Goal: Check status: Check status

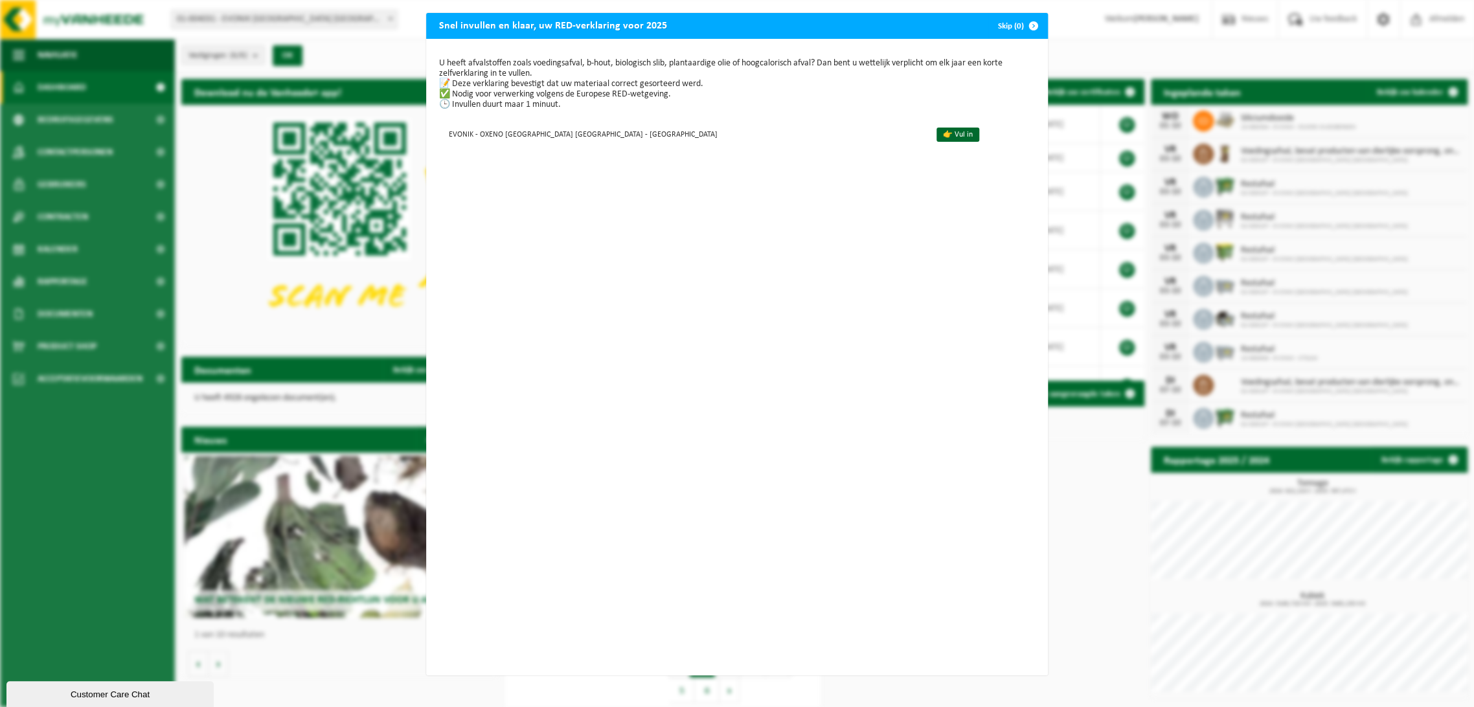
click at [995, 21] on button "Skip (0)" at bounding box center [1017, 26] width 59 height 26
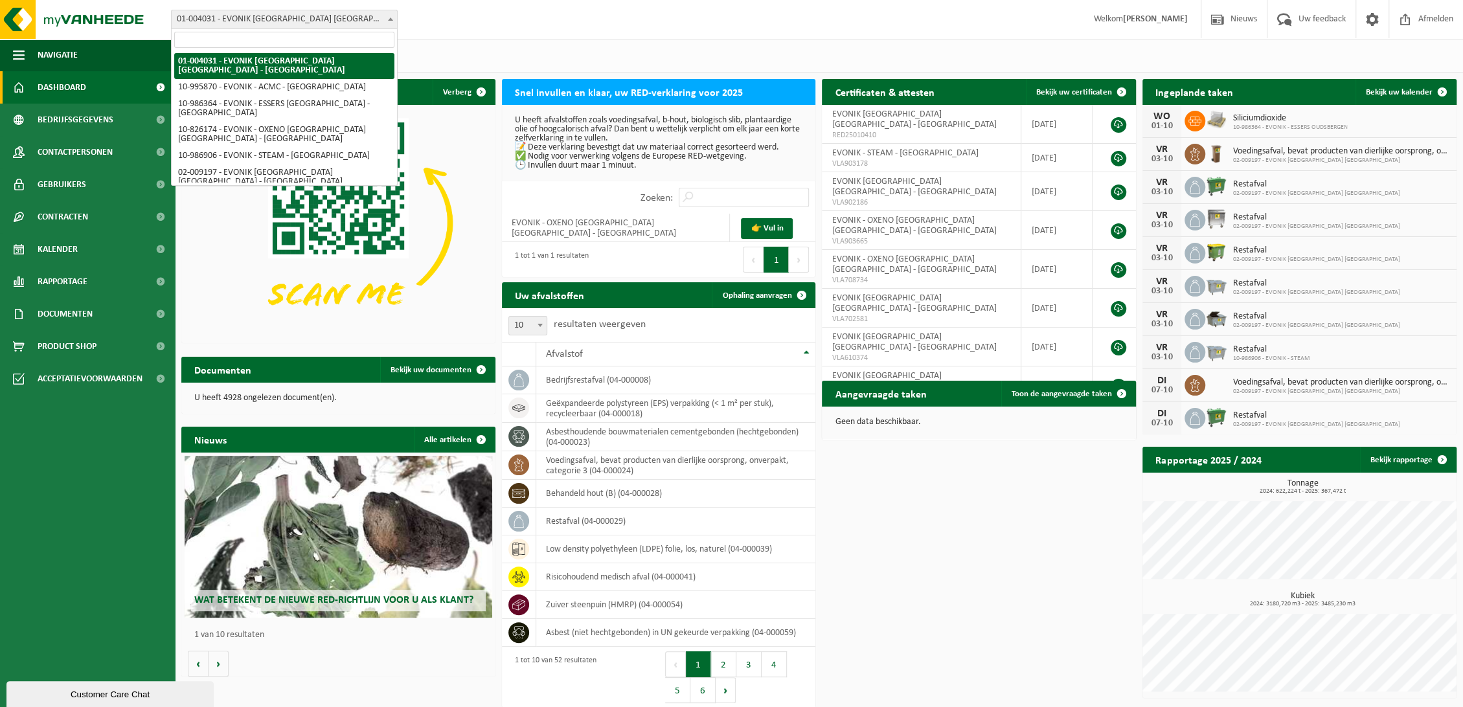
click at [304, 27] on span "01-004031 - EVONIK [GEOGRAPHIC_DATA] [GEOGRAPHIC_DATA] - [GEOGRAPHIC_DATA]" at bounding box center [284, 19] width 225 height 18
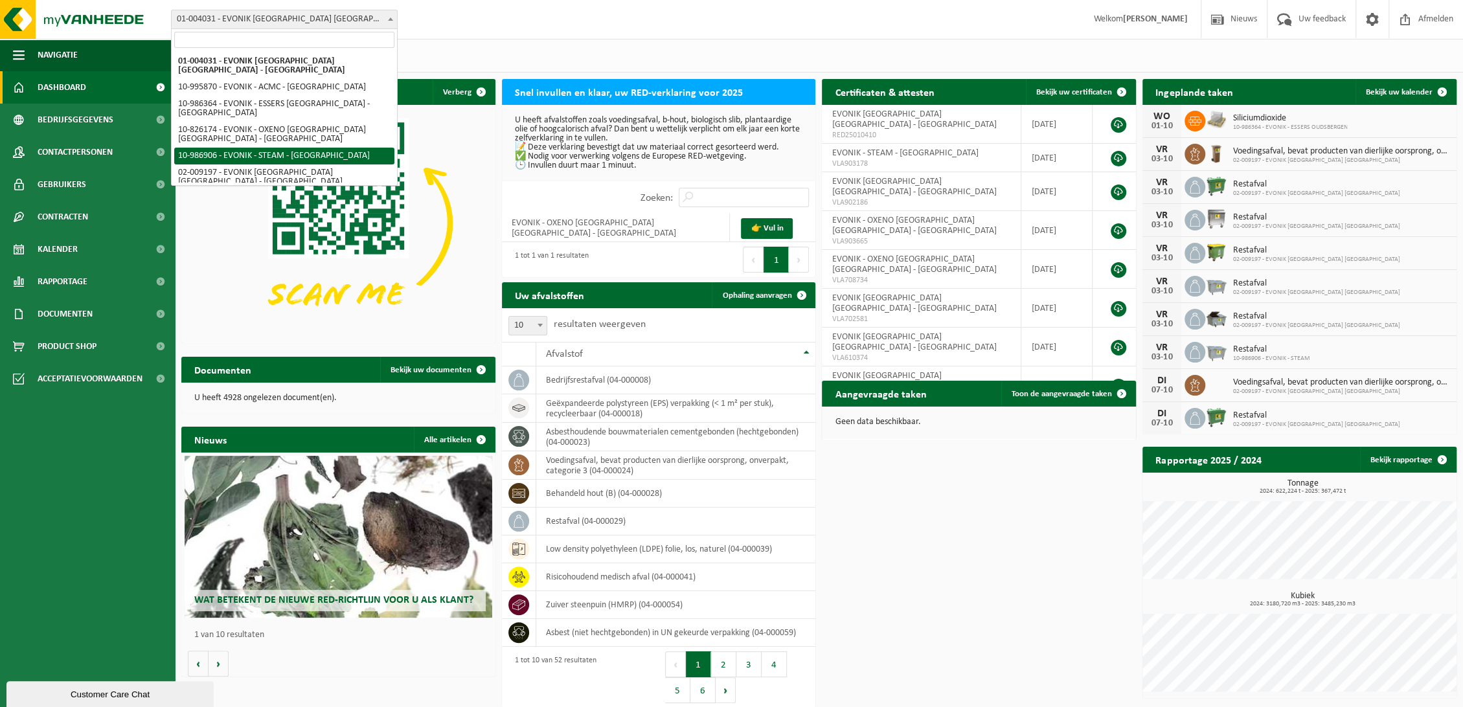
select select "166823"
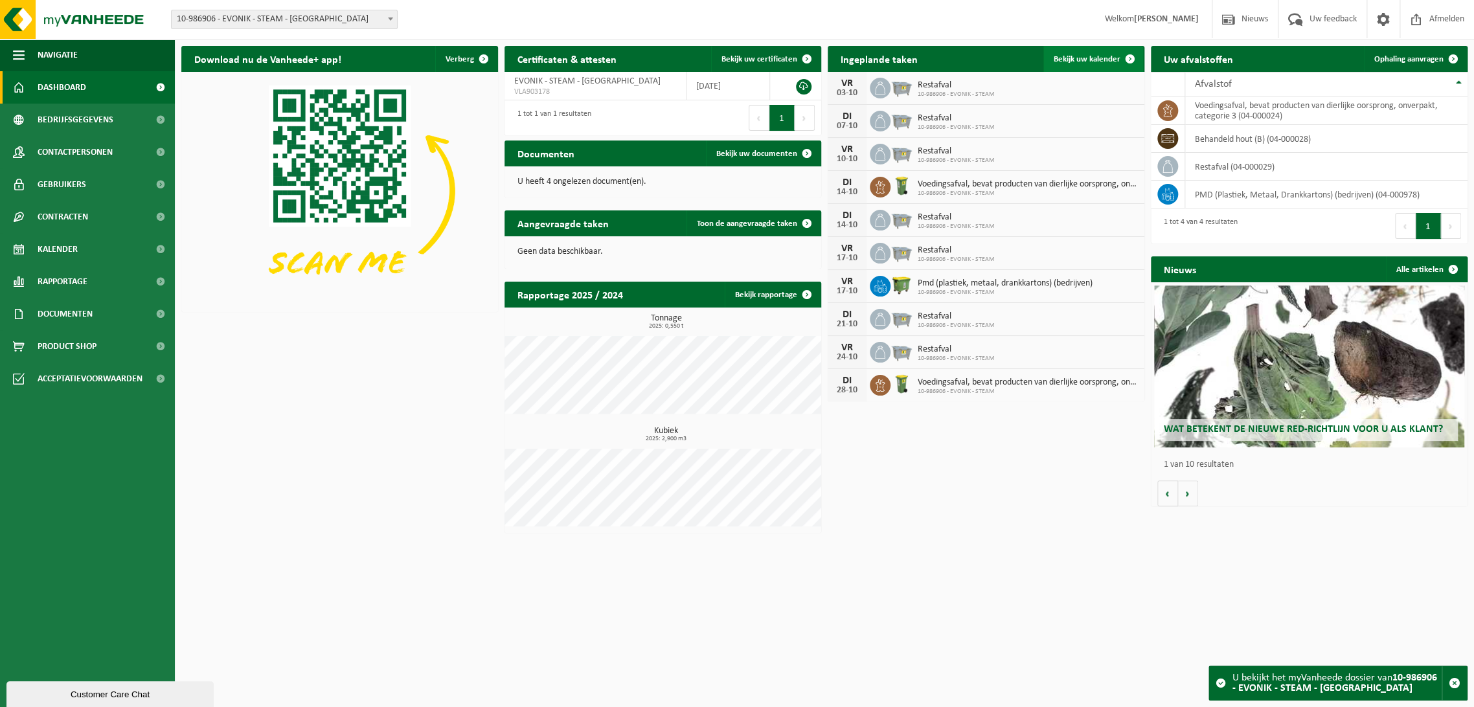
click at [1081, 56] on span "Bekijk uw kalender" at bounding box center [1087, 59] width 67 height 8
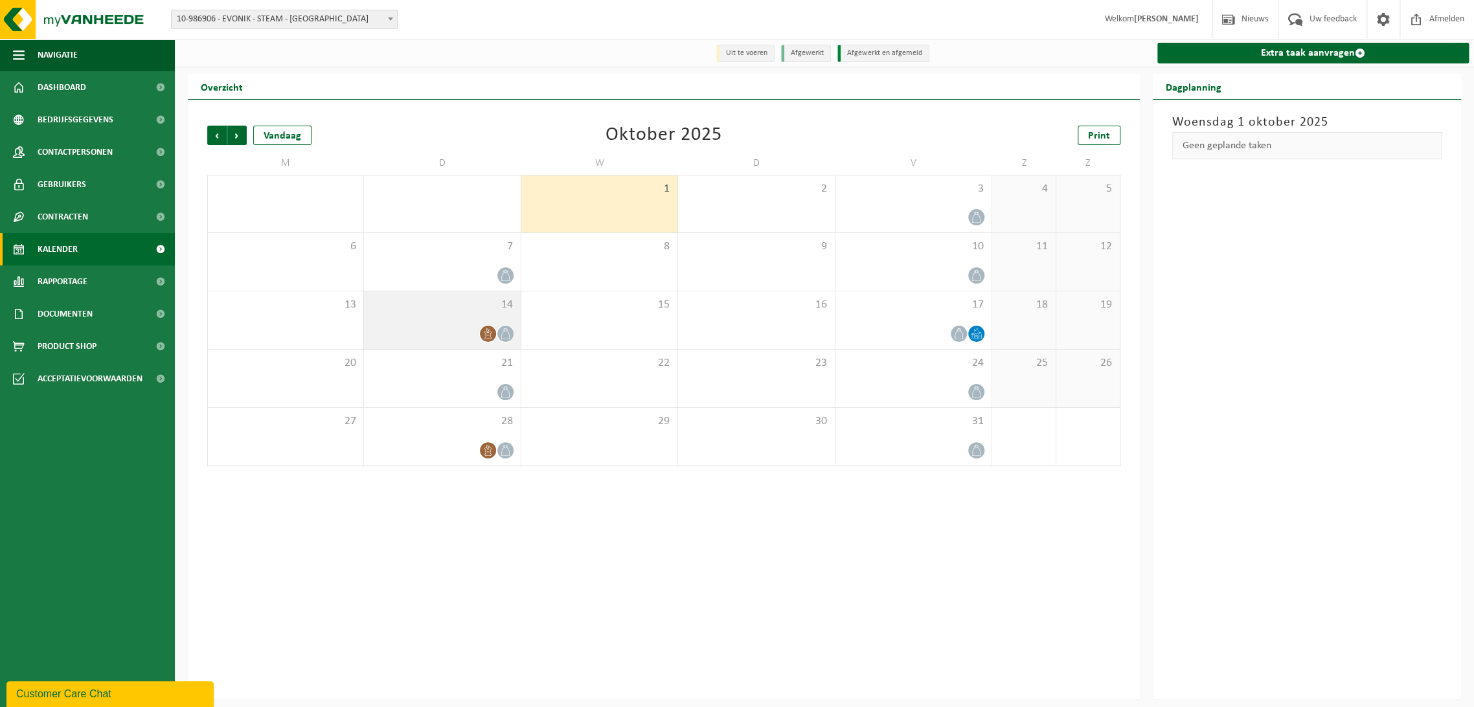
click at [487, 302] on span "14" at bounding box center [441, 305] width 143 height 14
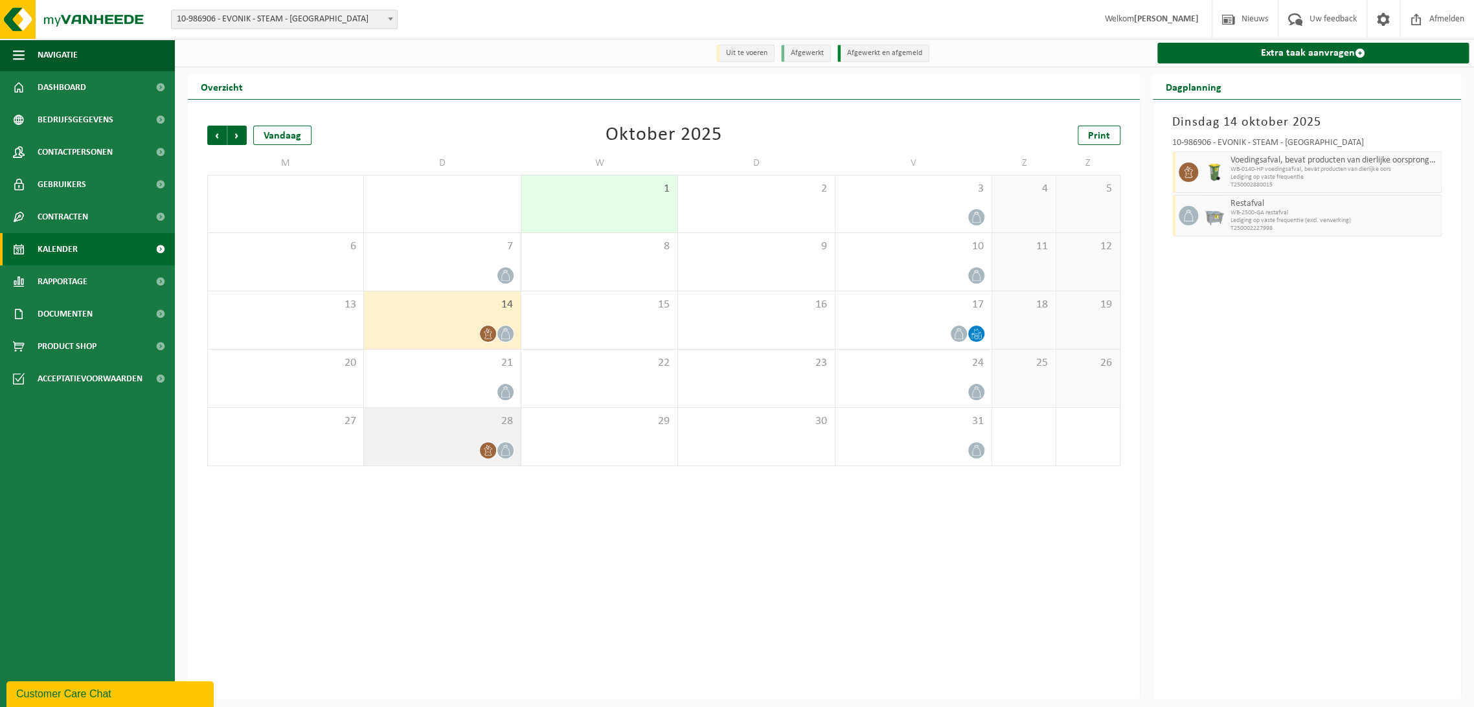
click at [474, 428] on span "28" at bounding box center [441, 421] width 143 height 14
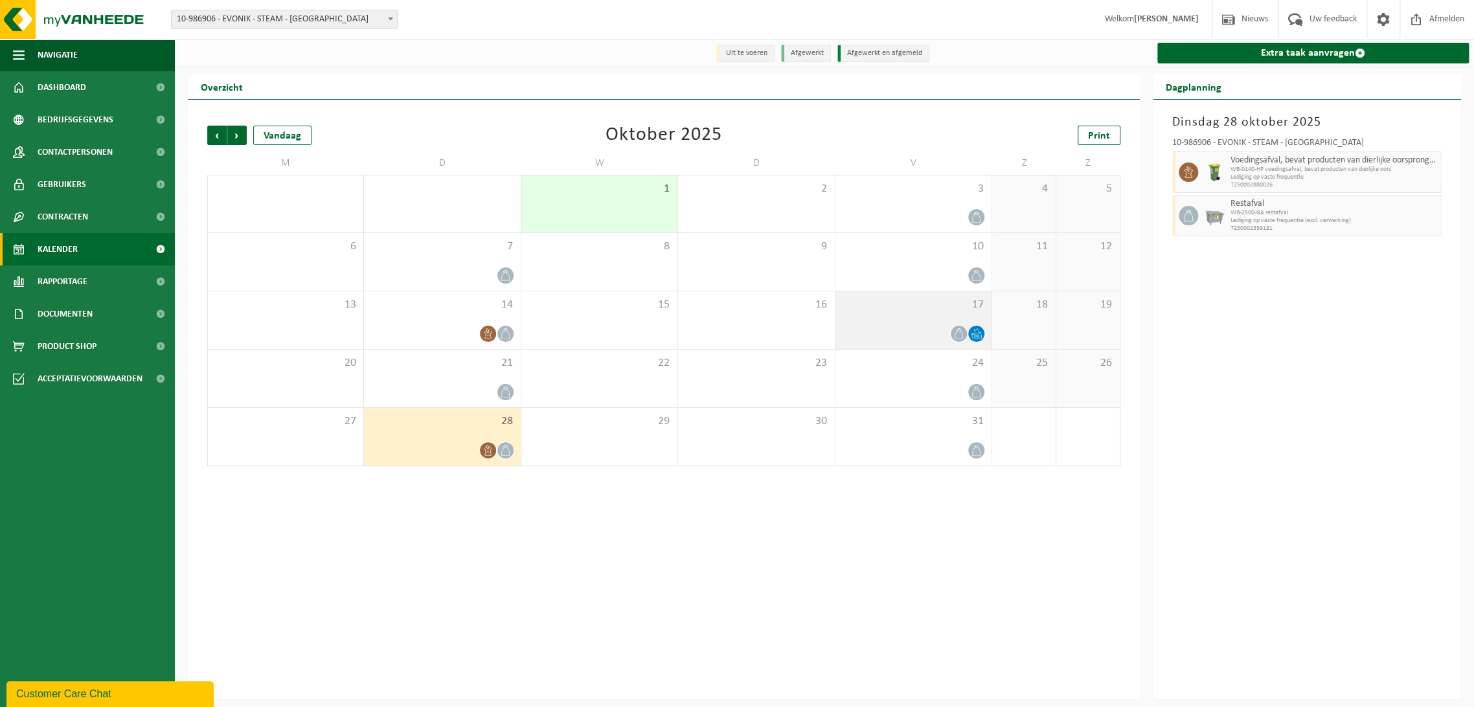
click at [938, 322] on div "17" at bounding box center [913, 320] width 156 height 58
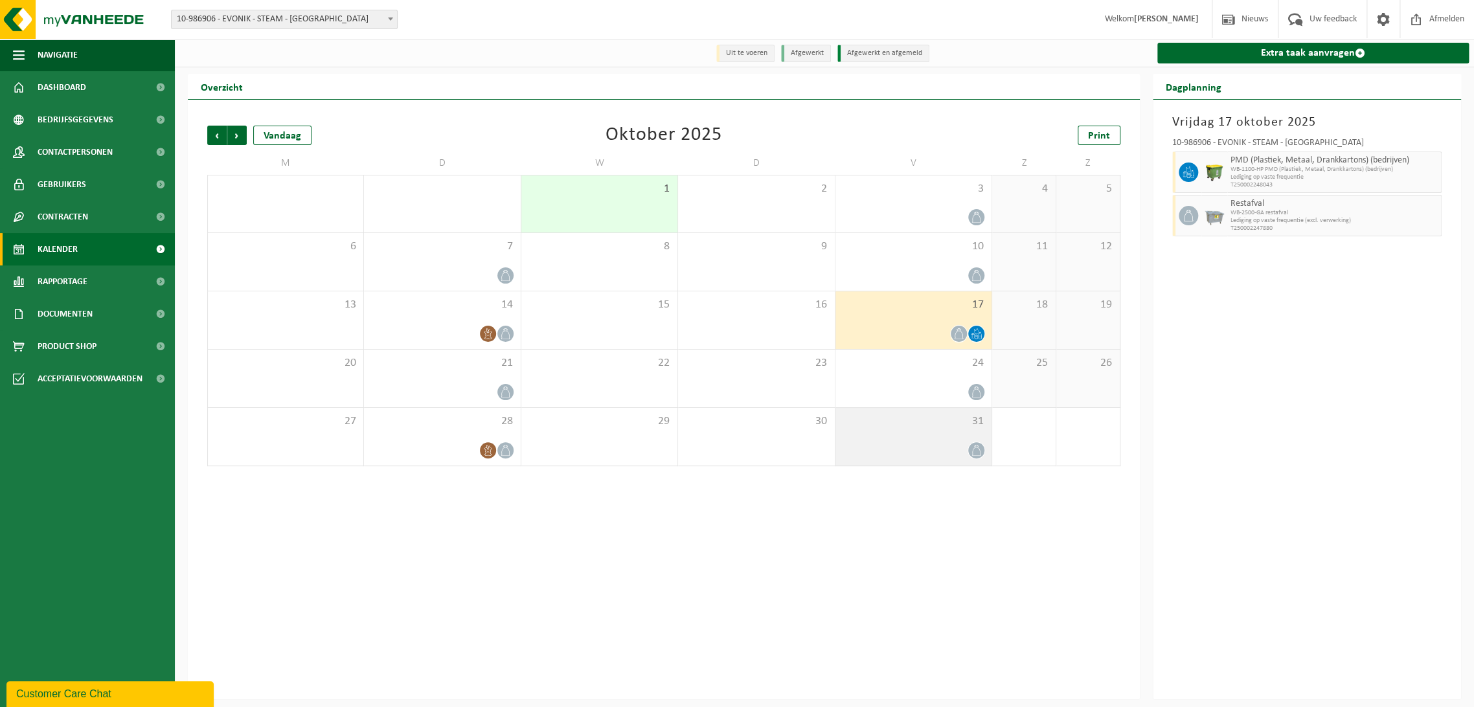
click at [919, 451] on div at bounding box center [913, 450] width 143 height 17
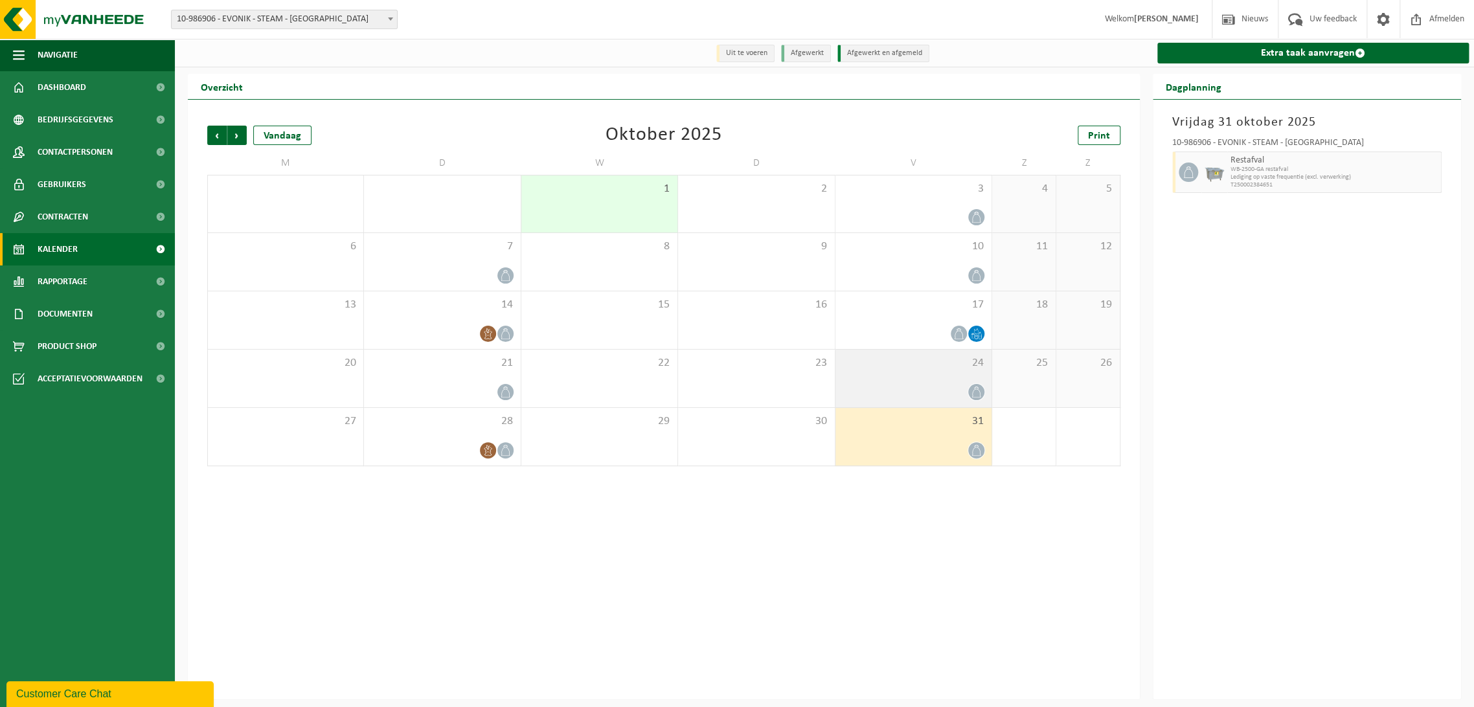
click at [914, 385] on div at bounding box center [913, 391] width 143 height 17
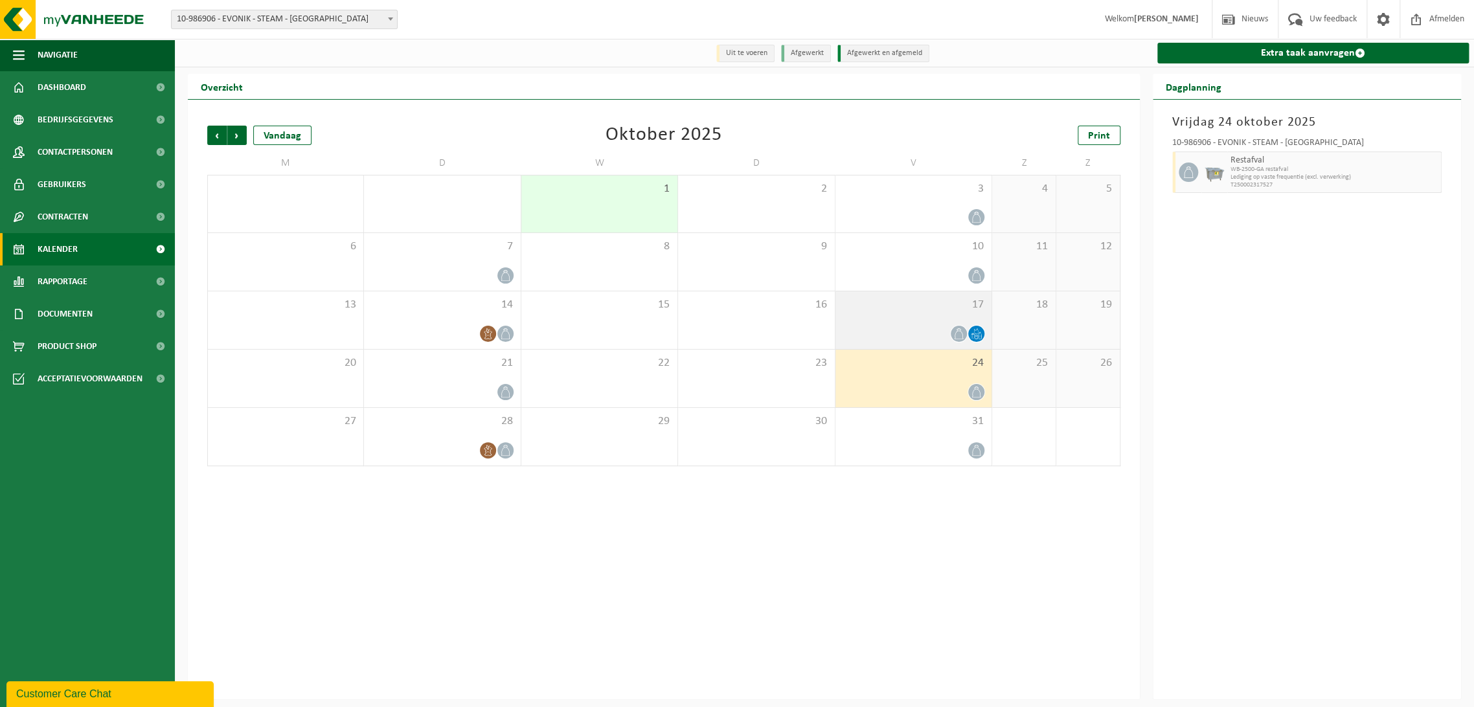
click at [903, 340] on div at bounding box center [913, 333] width 143 height 17
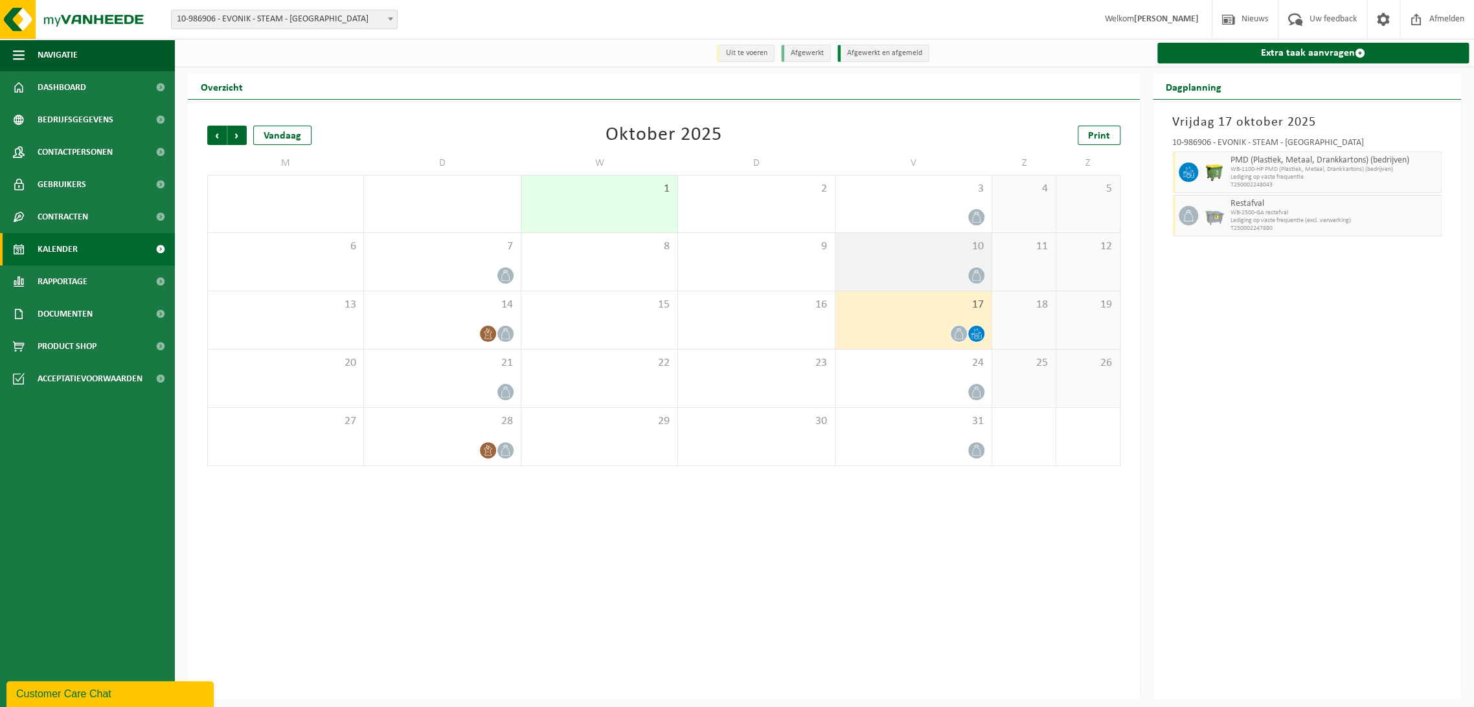
click at [901, 269] on div at bounding box center [913, 275] width 143 height 17
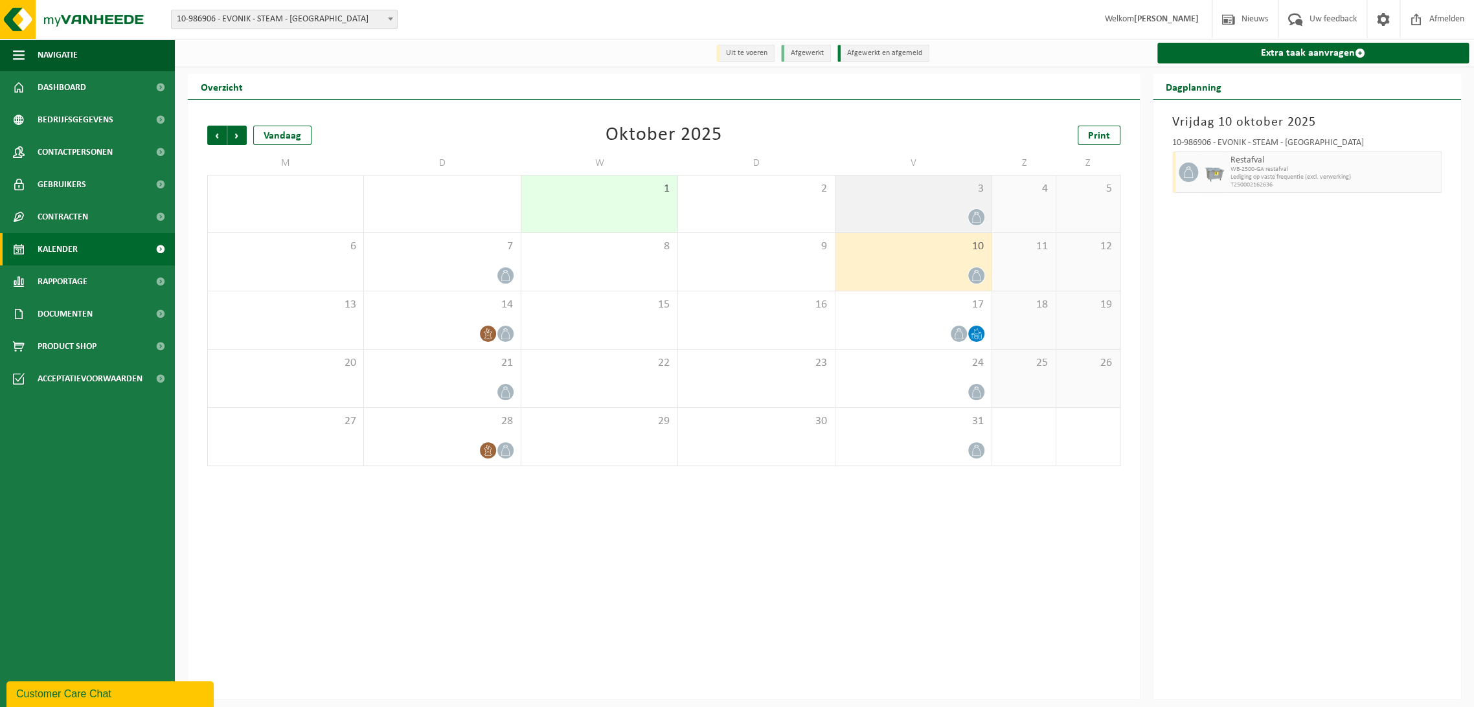
click at [894, 192] on span "3" at bounding box center [913, 189] width 143 height 14
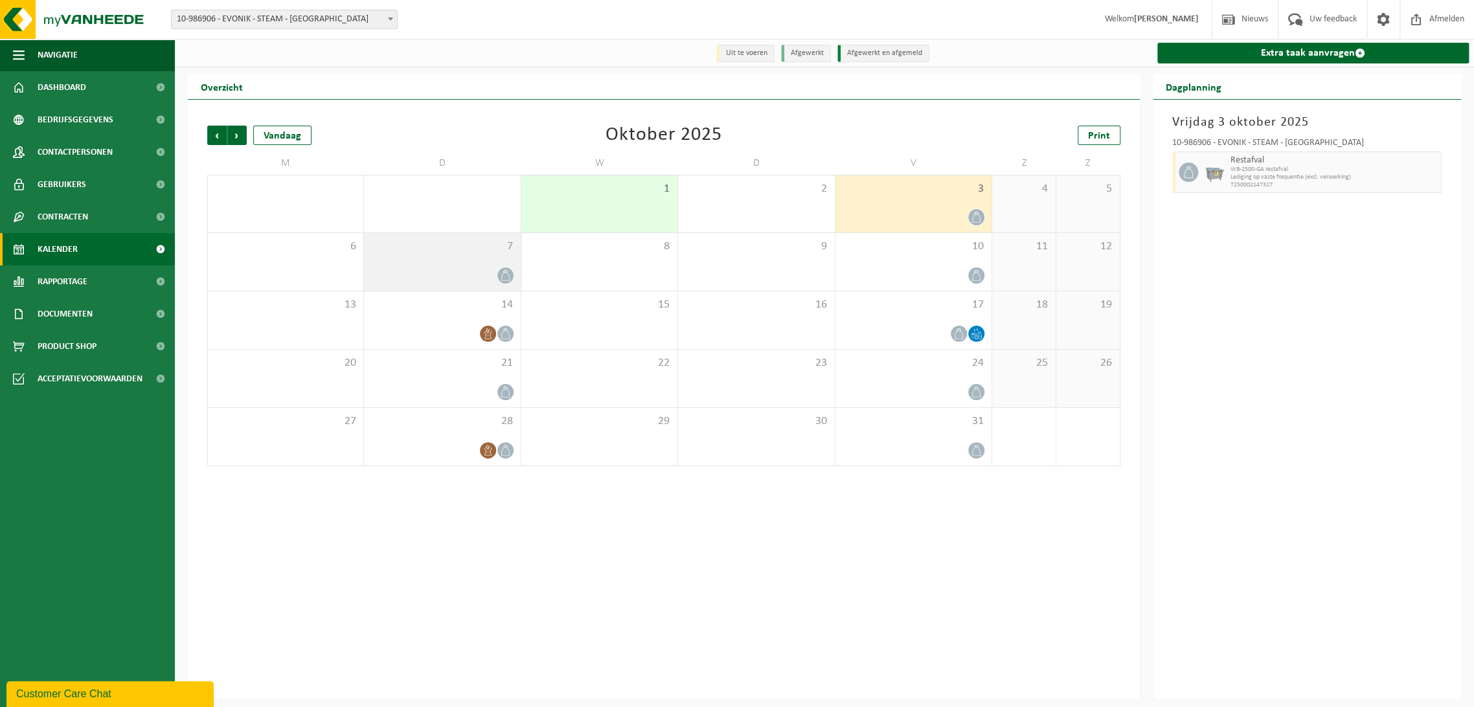
click at [461, 269] on div at bounding box center [441, 275] width 143 height 17
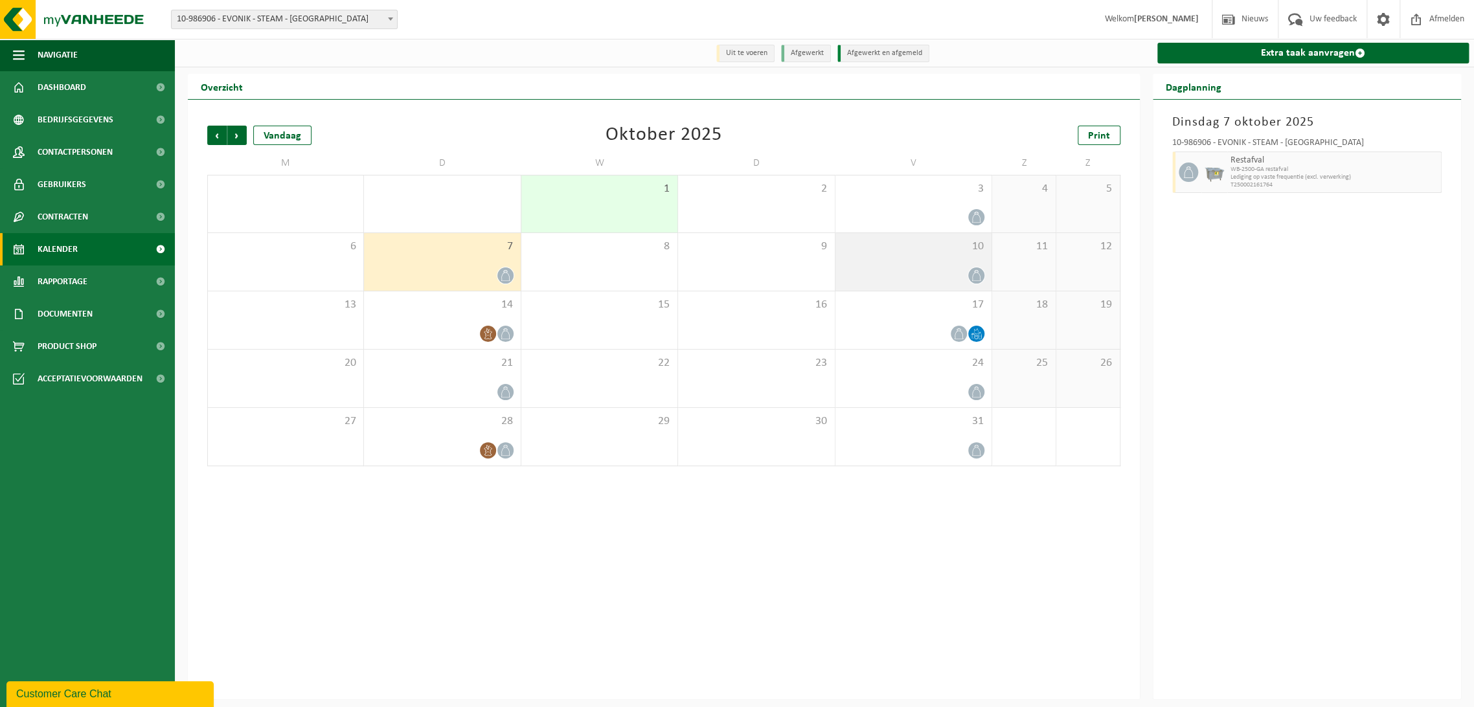
click at [897, 273] on div at bounding box center [913, 275] width 143 height 17
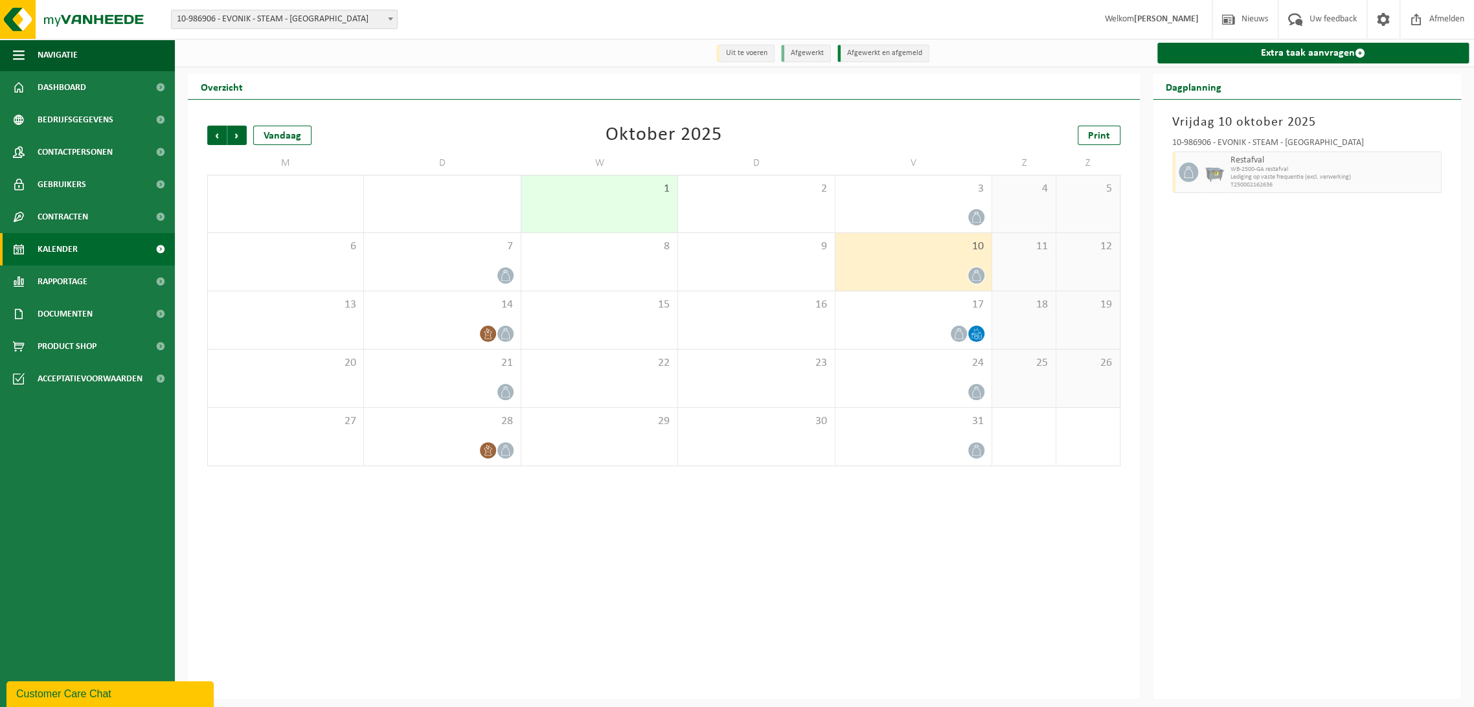
click at [390, 19] on b at bounding box center [390, 18] width 5 height 3
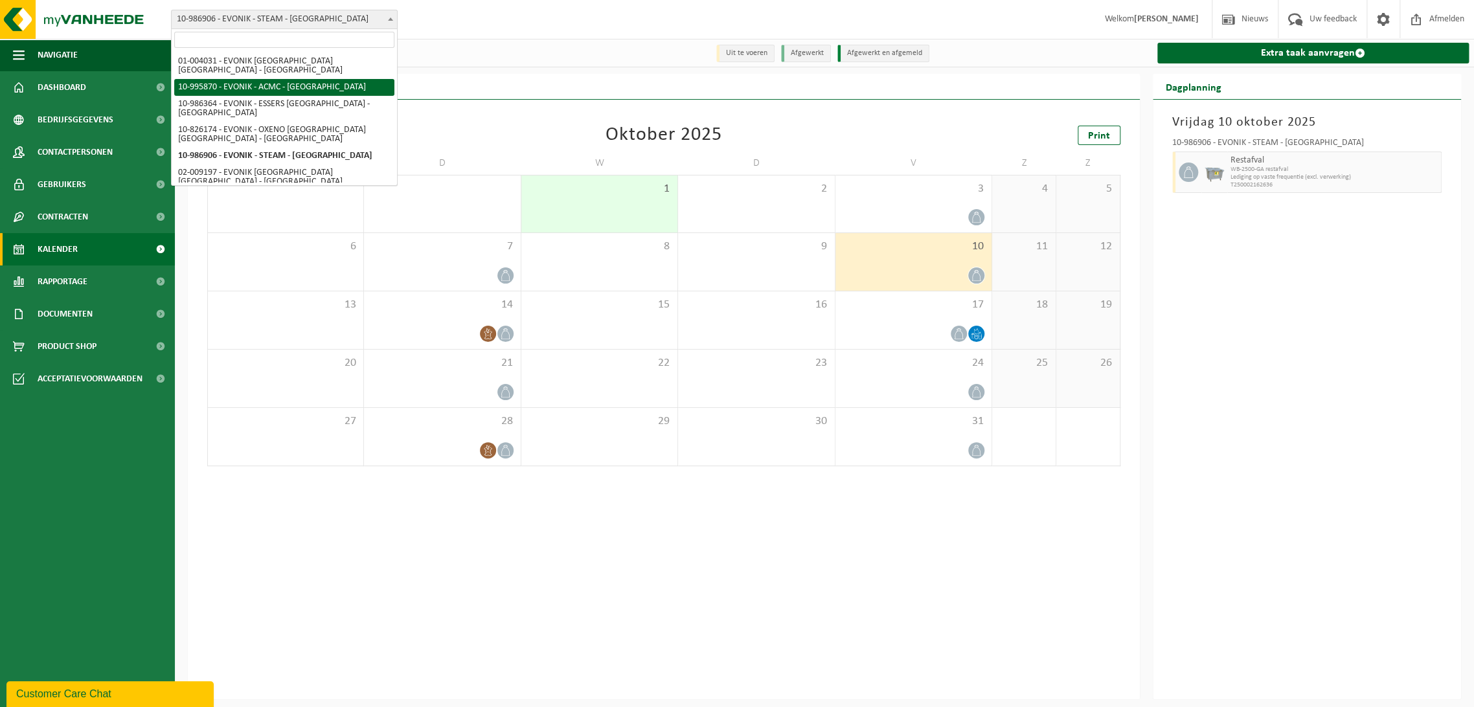
select select "172468"
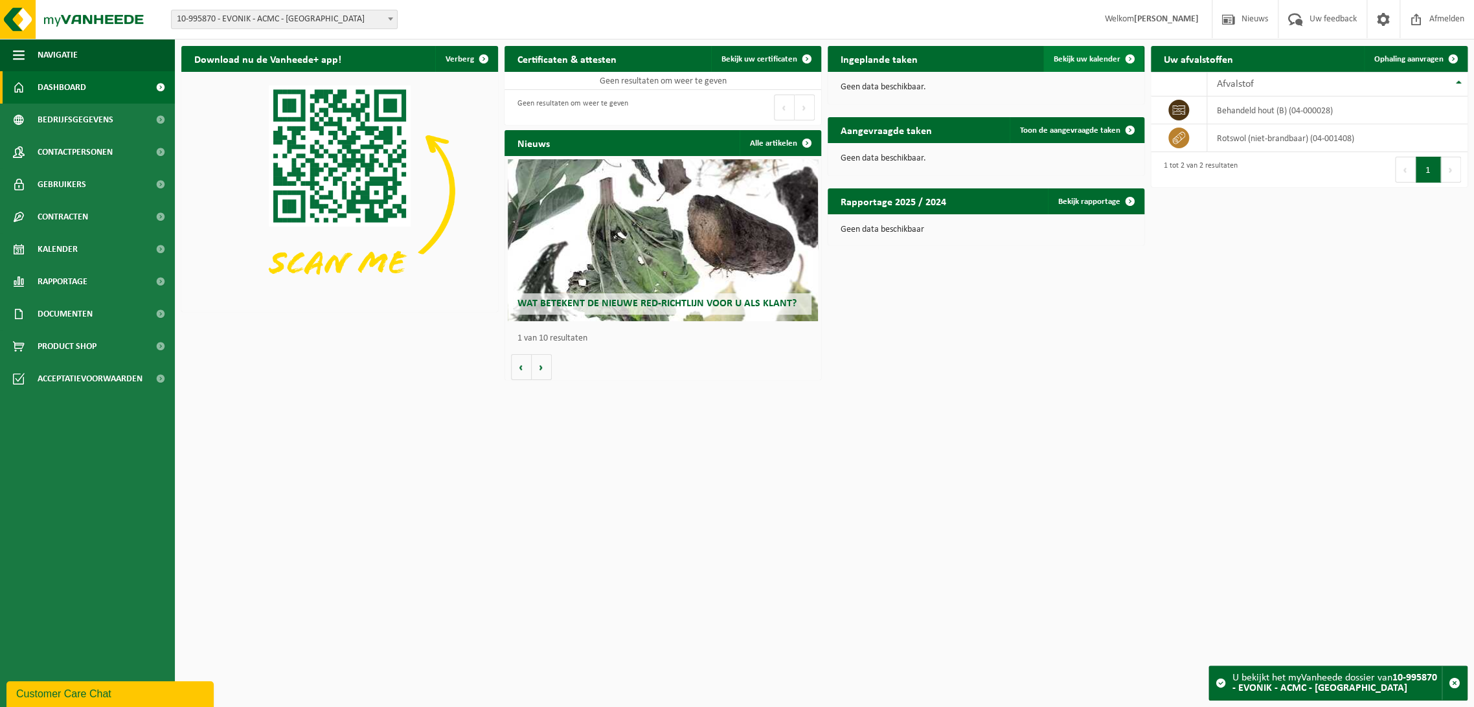
click at [1094, 61] on span "Bekijk uw kalender" at bounding box center [1087, 59] width 67 height 8
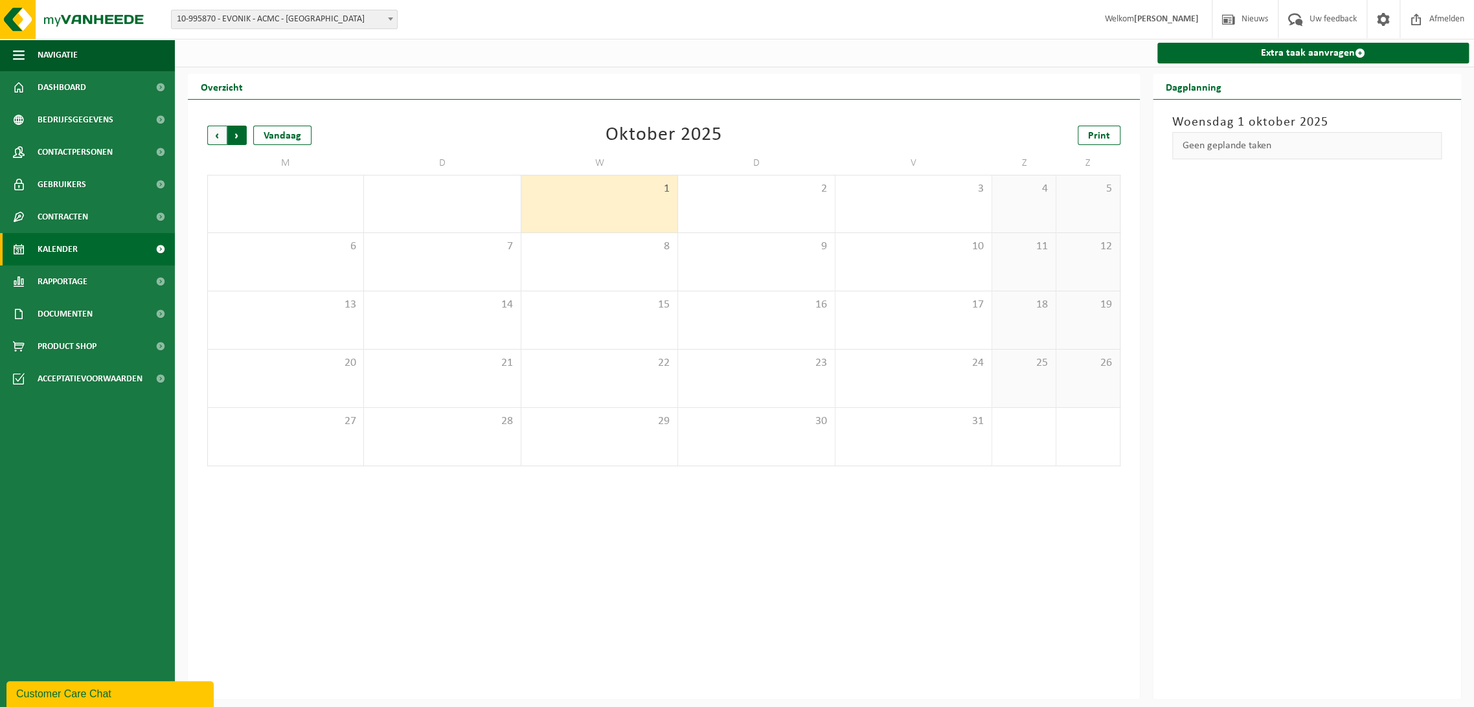
click at [212, 140] on span "Vorige" at bounding box center [216, 135] width 19 height 19
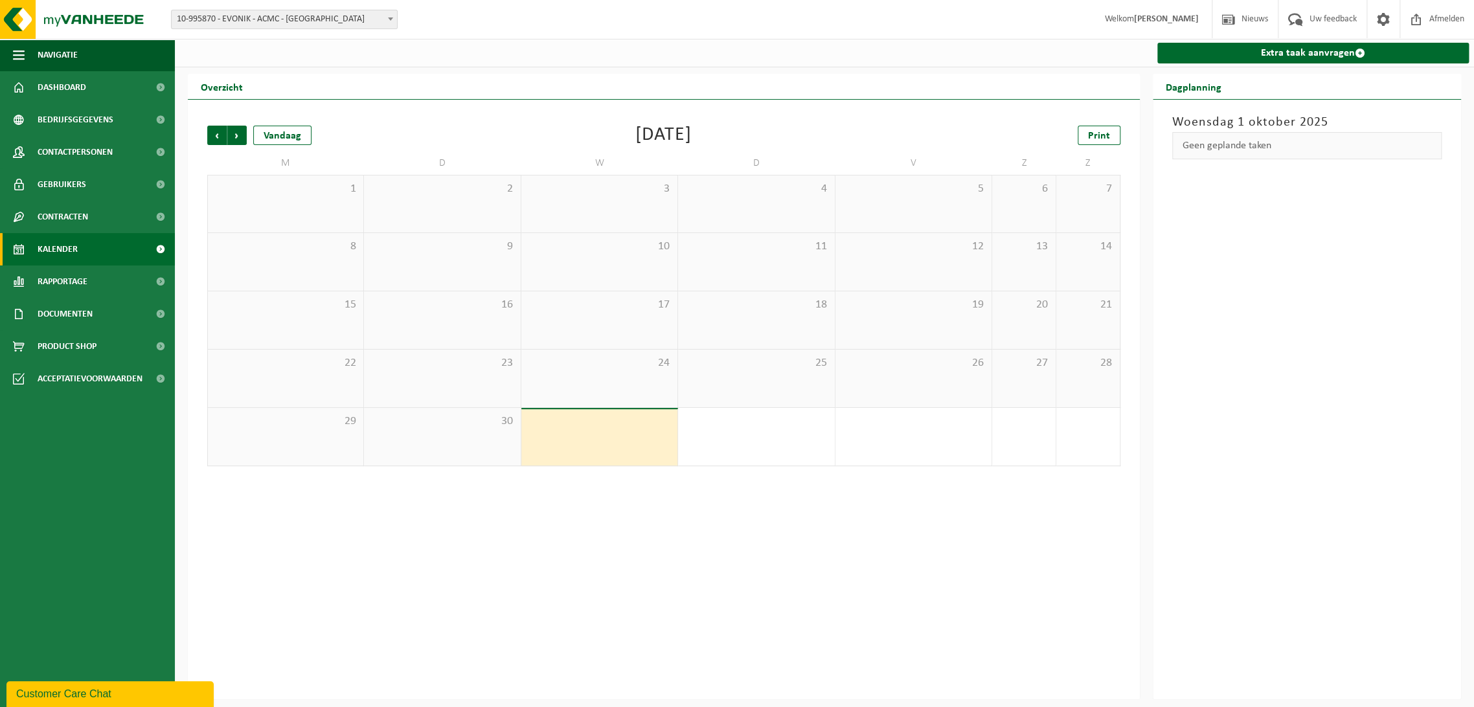
click at [212, 140] on span "Vorige" at bounding box center [216, 135] width 19 height 19
click at [394, 17] on span at bounding box center [390, 18] width 13 height 17
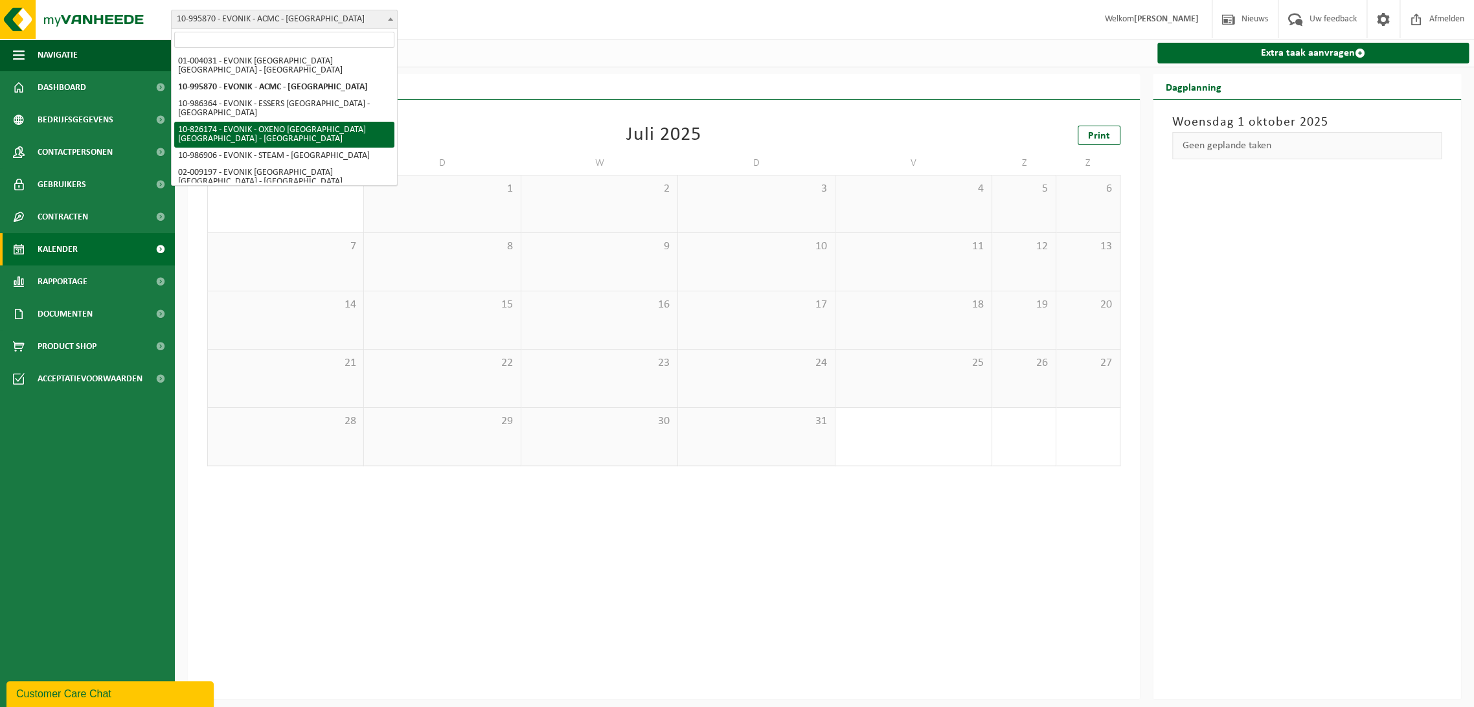
scroll to position [23, 0]
select select "166823"
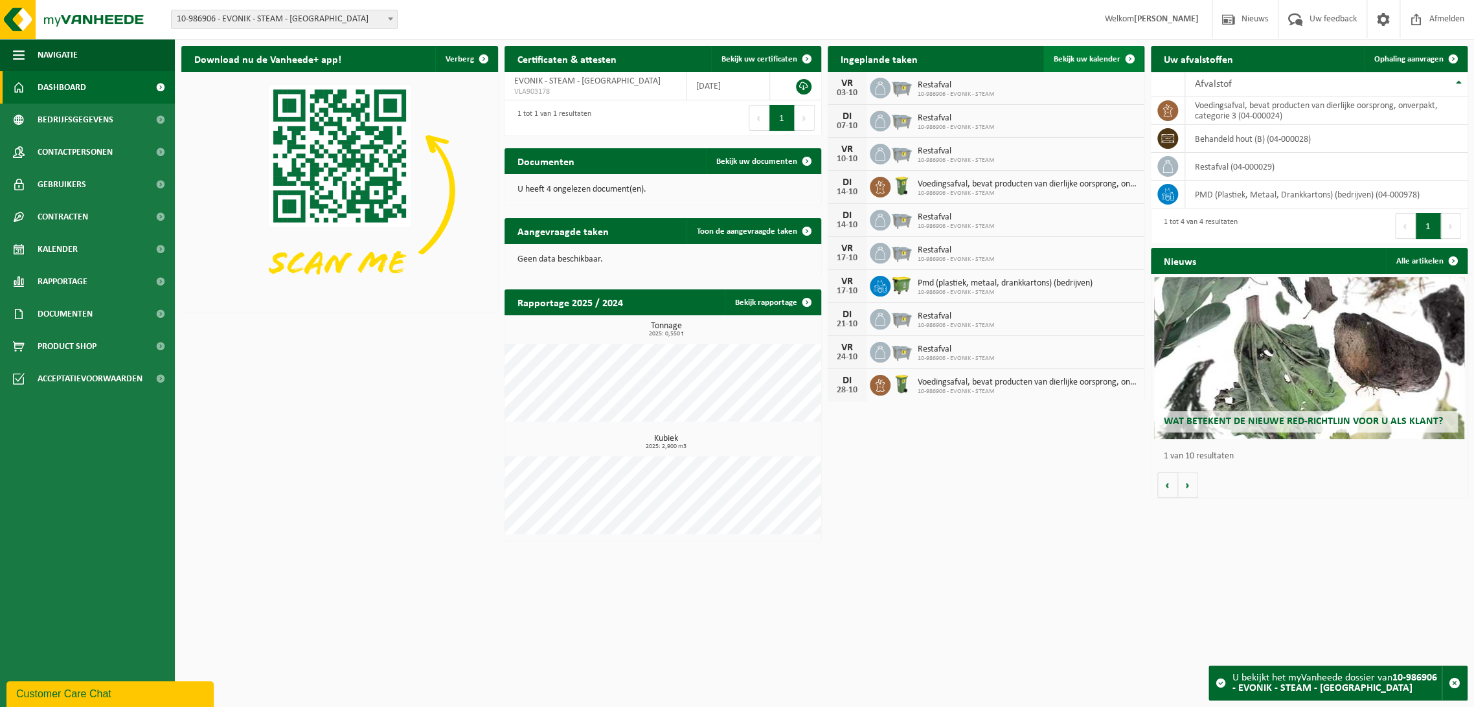
click at [1089, 61] on span "Bekijk uw kalender" at bounding box center [1087, 59] width 67 height 8
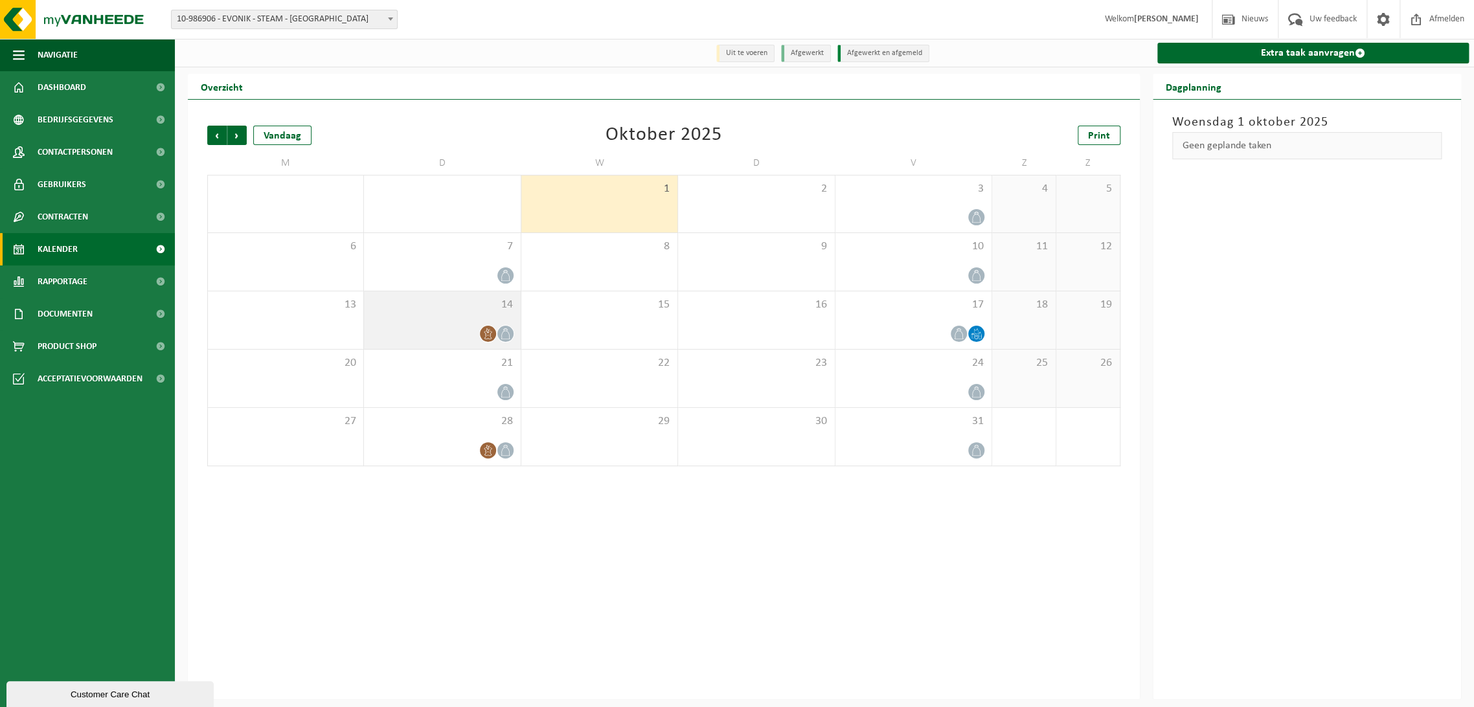
click at [401, 325] on div "14" at bounding box center [442, 320] width 156 height 58
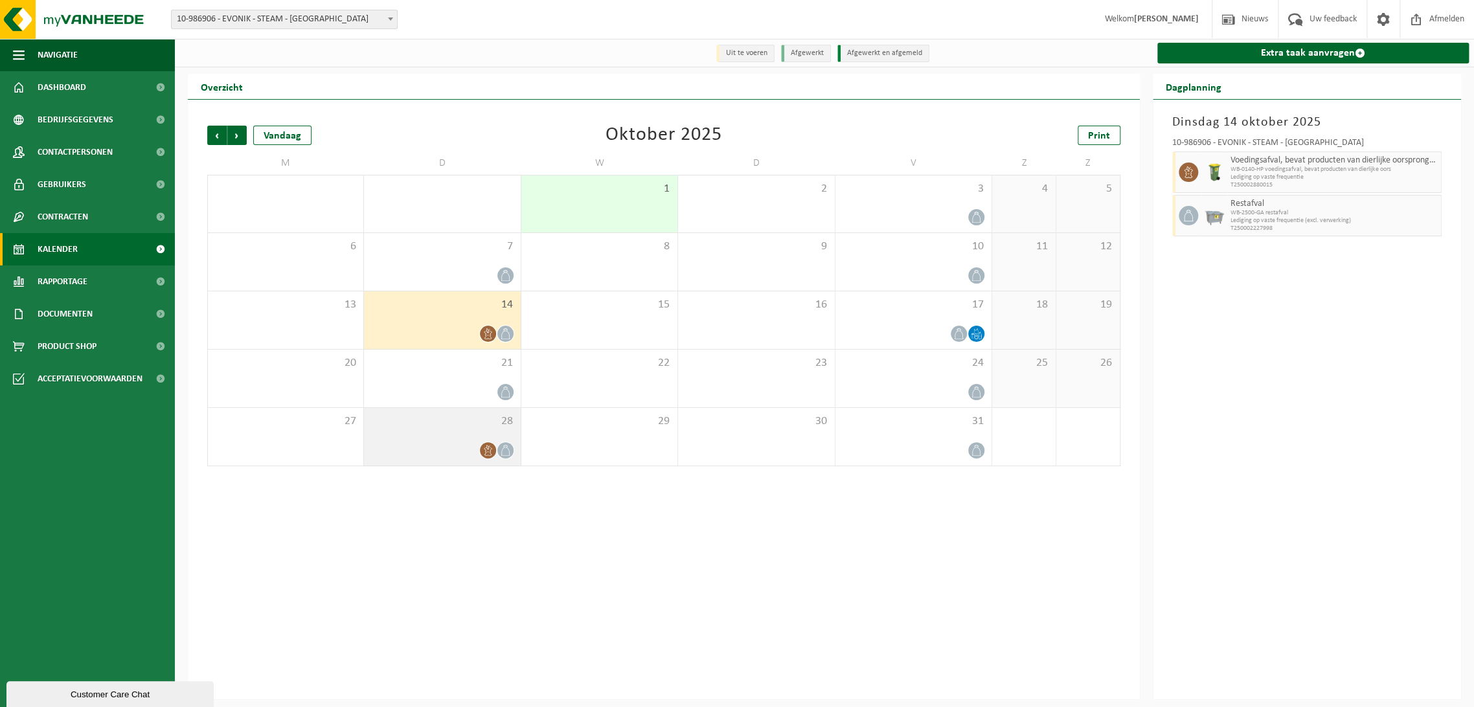
click at [419, 441] on div "28" at bounding box center [442, 437] width 156 height 58
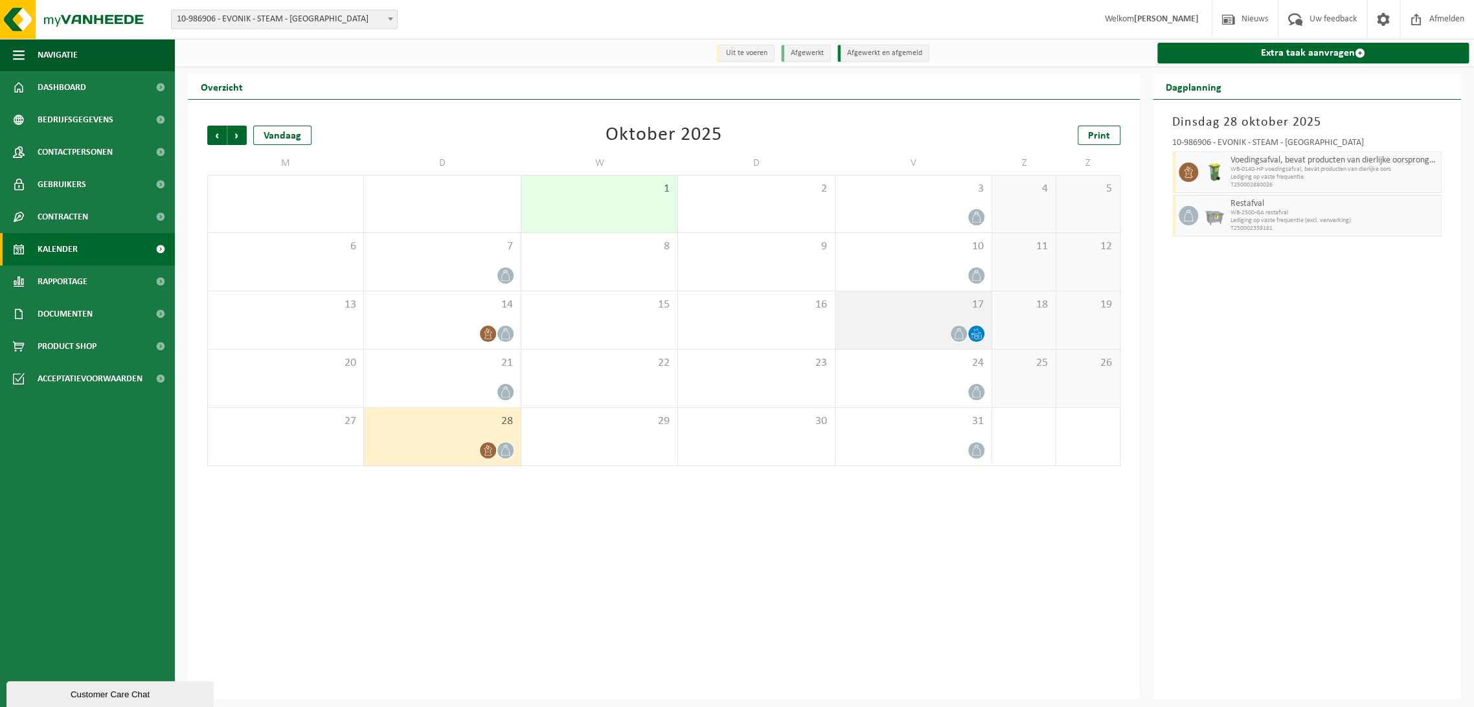
click at [936, 317] on div "17" at bounding box center [913, 320] width 156 height 58
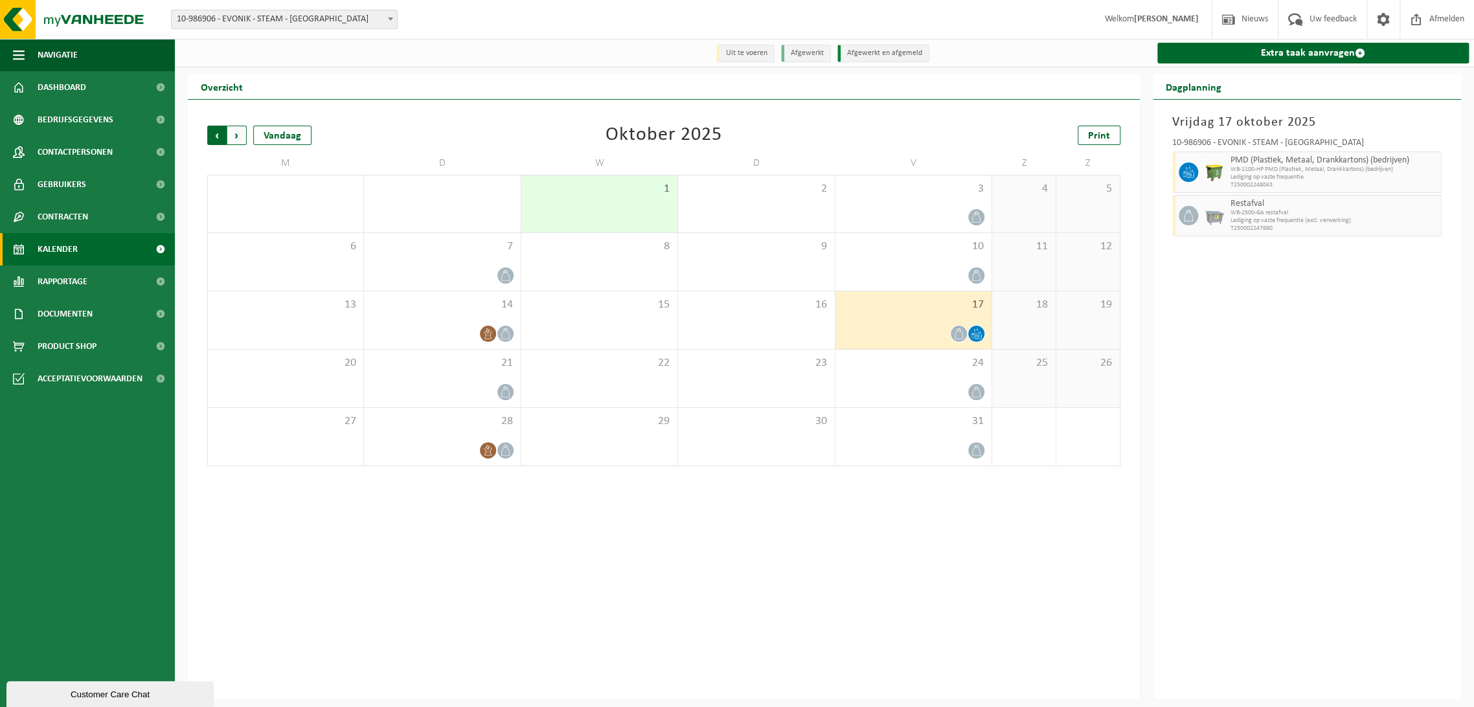
click at [242, 138] on span "Volgende" at bounding box center [236, 135] width 19 height 19
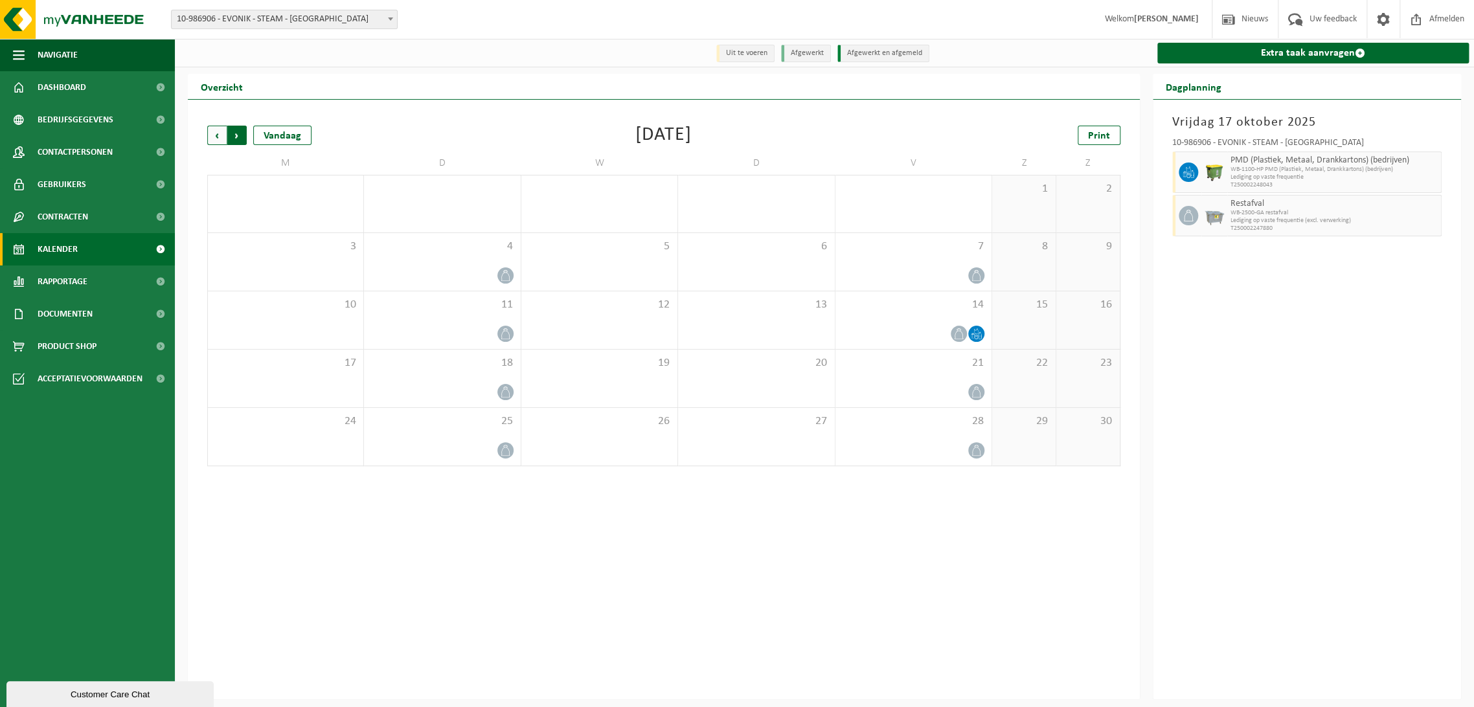
click at [212, 137] on span "Vorige" at bounding box center [216, 135] width 19 height 19
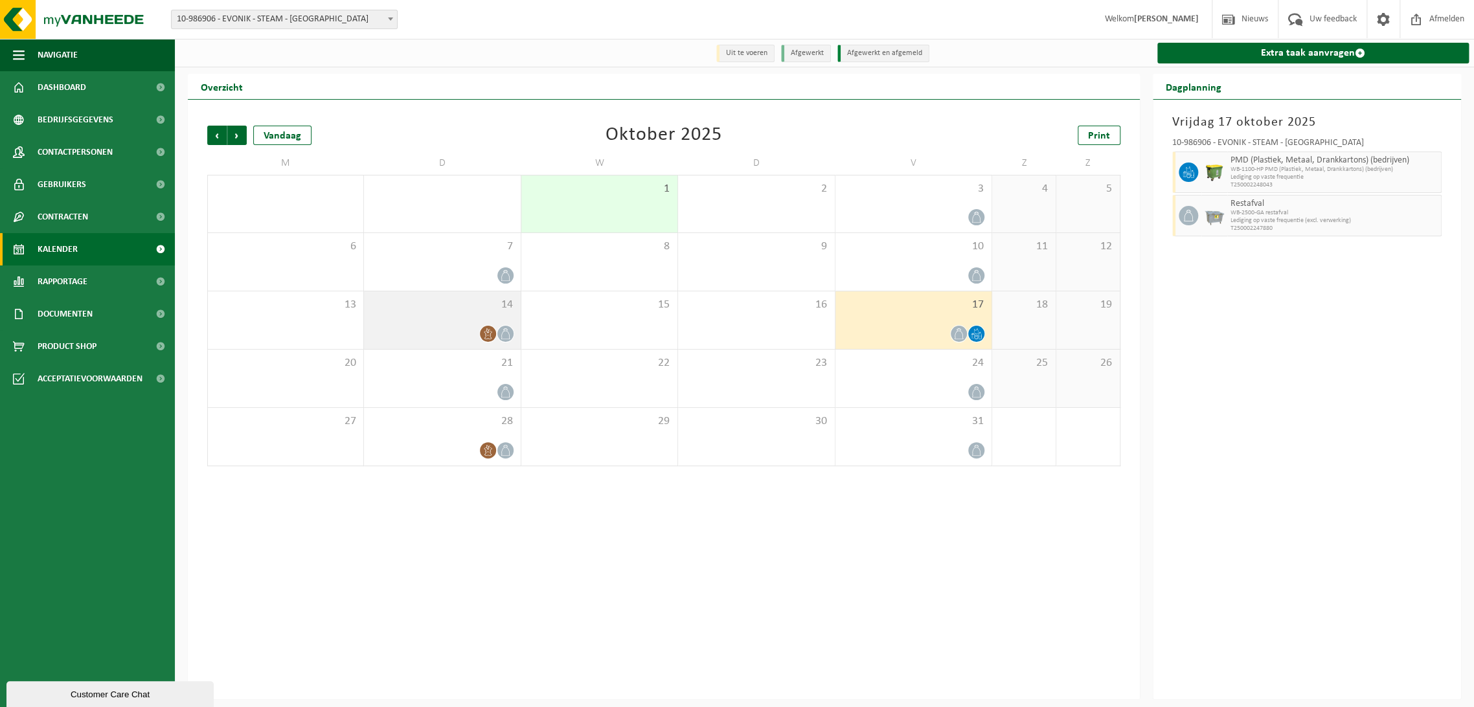
click at [451, 328] on div at bounding box center [441, 333] width 143 height 17
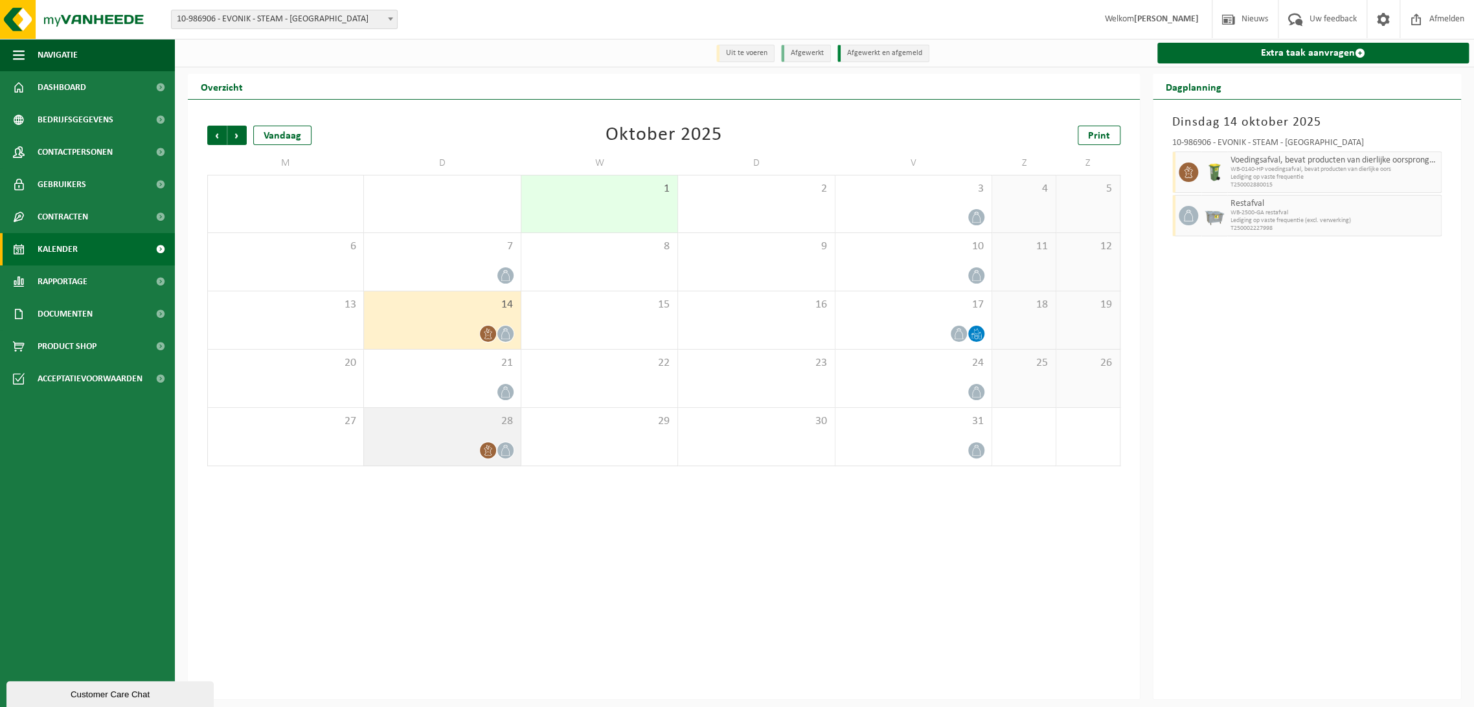
click at [431, 440] on div "28" at bounding box center [442, 437] width 156 height 58
